Goal: Check status: Check status

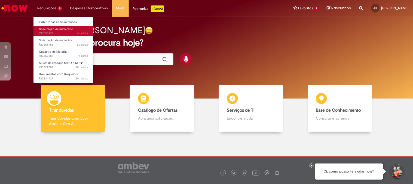
click at [50, 32] on span "6d atrás 6 dias atrás R13558971" at bounding box center [63, 33] width 49 height 4
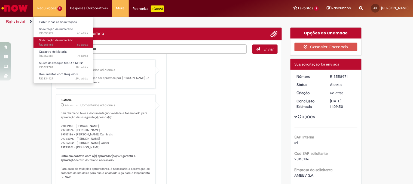
click at [57, 43] on span "6d atrás 6 dias atrás R13558958" at bounding box center [63, 45] width 49 height 4
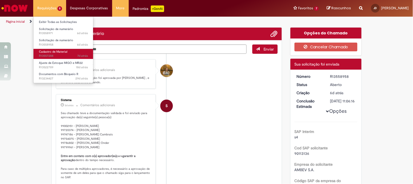
click at [68, 54] on span "7d atrás 7 dias atrás R13557288" at bounding box center [63, 56] width 49 height 4
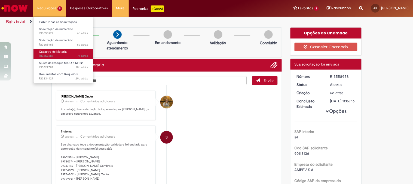
click at [68, 54] on span "7d atrás 7 dias atrás R13557288" at bounding box center [63, 56] width 49 height 4
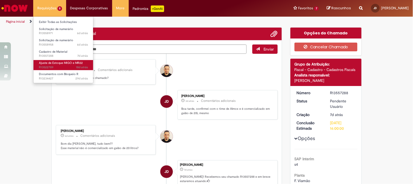
click at [55, 67] on span "18d atrás 18 dias atrás R13522789" at bounding box center [63, 67] width 49 height 4
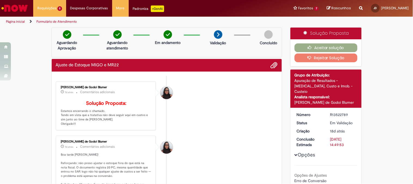
click at [17, 11] on img "Ir para a Homepage" at bounding box center [15, 8] width 28 height 11
